Goal: Navigation & Orientation: Find specific page/section

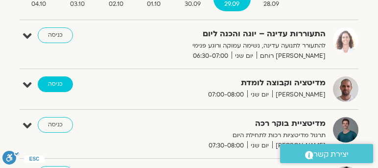
click at [59, 81] on link "כניסה" at bounding box center [55, 84] width 35 height 16
